Goal: Navigation & Orientation: Find specific page/section

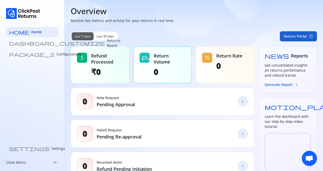
click at [294, 36] on button "Return Portal open_in_new" at bounding box center [298, 36] width 37 height 10
click at [107, 45] on p "Returns Board" at bounding box center [113, 43] width 13 height 10
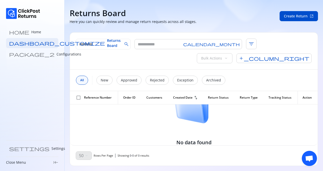
click at [57, 56] on p "Configurations" at bounding box center [69, 54] width 25 height 5
